Goal: Information Seeking & Learning: Learn about a topic

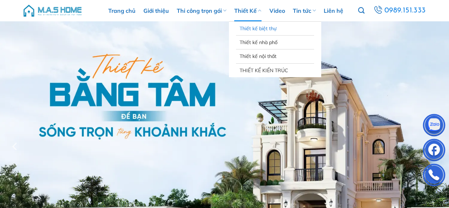
click at [254, 27] on link "Thiết kế biệt thự" at bounding box center [275, 28] width 71 height 13
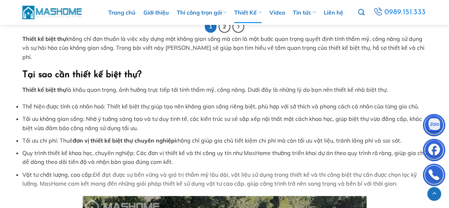
scroll to position [1632, 0]
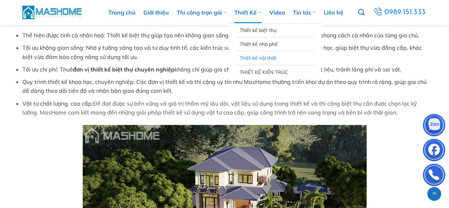
click at [262, 55] on link "Thiết kế nội thất" at bounding box center [275, 57] width 71 height 13
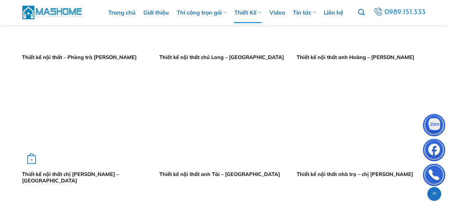
scroll to position [745, 0]
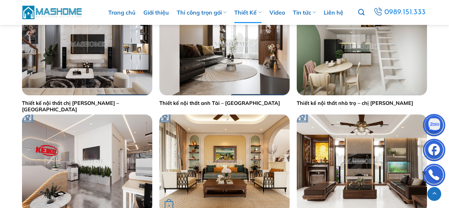
click at [247, 153] on img "Thiết kế nội thất anh Hiếu - Hoà Bình" at bounding box center [224, 163] width 130 height 98
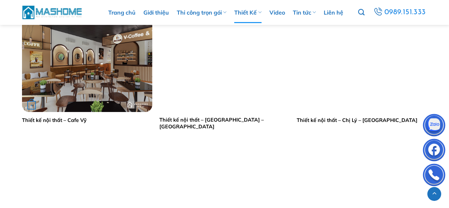
scroll to position [1348, 0]
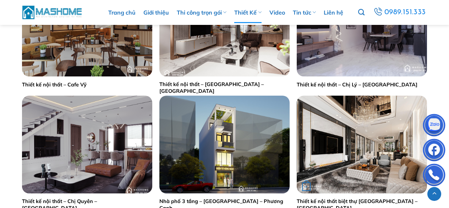
click at [354, 155] on img "Thiết kế nội thất biệt thự Anh Phong - Bắc Giang" at bounding box center [362, 144] width 130 height 98
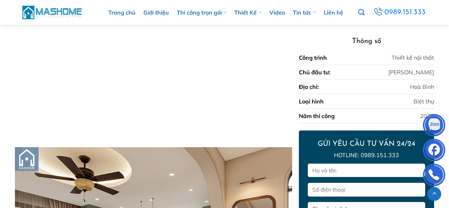
scroll to position [3142, 0]
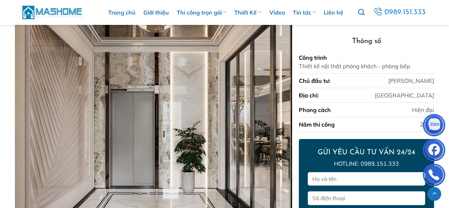
scroll to position [235, 0]
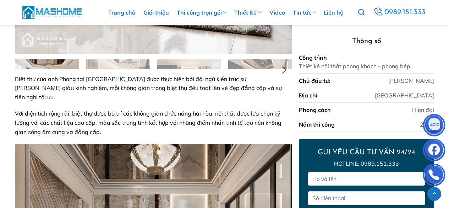
click at [49, 63] on img at bounding box center [47, 81] width 64 height 48
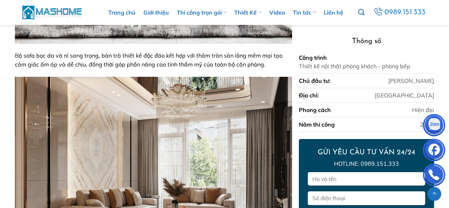
scroll to position [1157, 0]
